Goal: Task Accomplishment & Management: Manage account settings

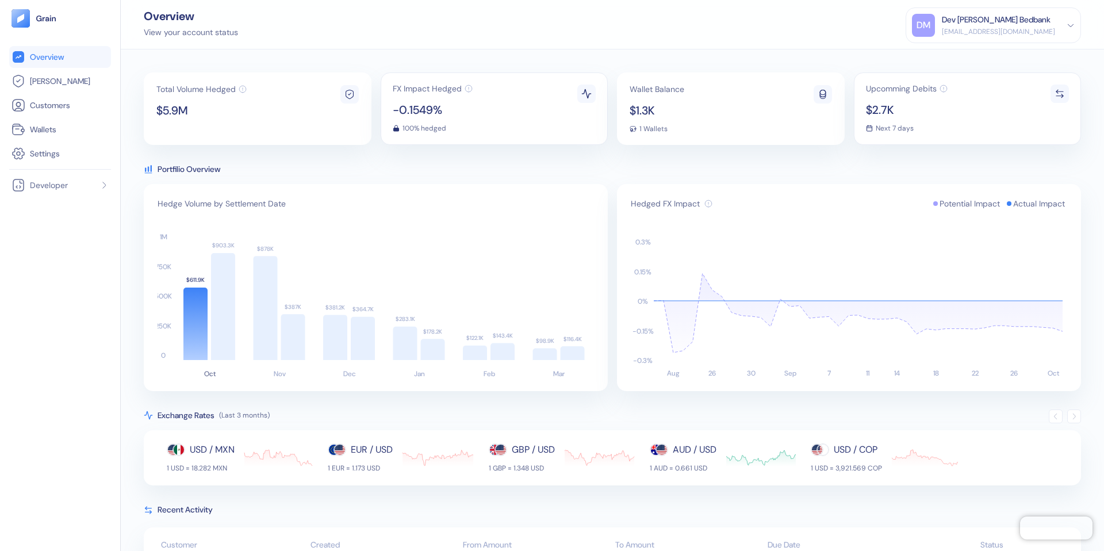
click at [1066, 26] on div "DM Dev [PERSON_NAME] Bedbank [EMAIL_ADDRESS][DOMAIN_NAME]" at bounding box center [993, 25] width 163 height 23
click at [956, 58] on div "Sign Out" at bounding box center [943, 57] width 32 height 12
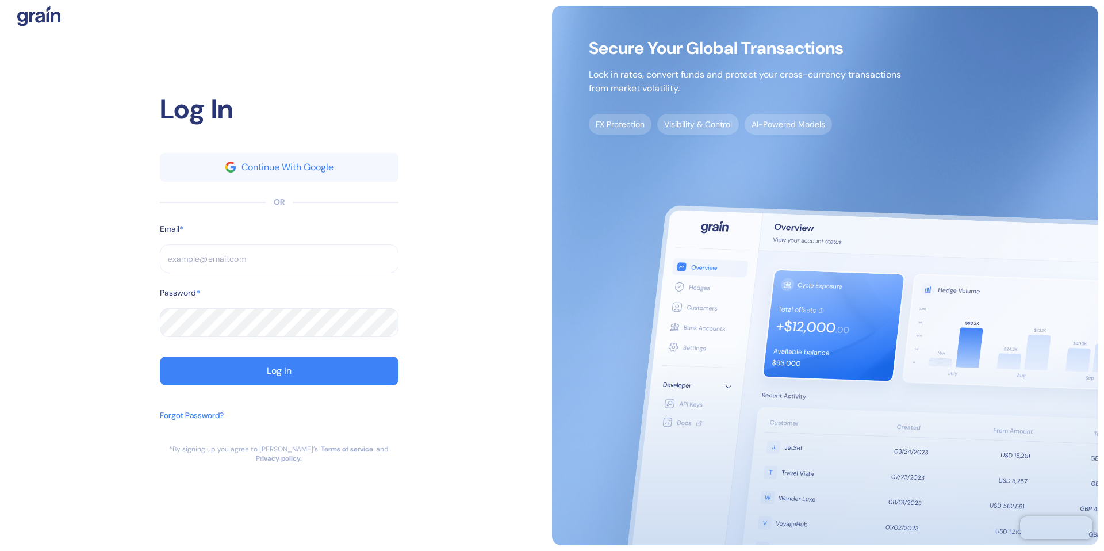
click at [221, 263] on input "text" at bounding box center [279, 258] width 239 height 29
type input "[EMAIL_ADDRESS][DOMAIN_NAME]"
